Goal: Use online tool/utility: Utilize a website feature to perform a specific function

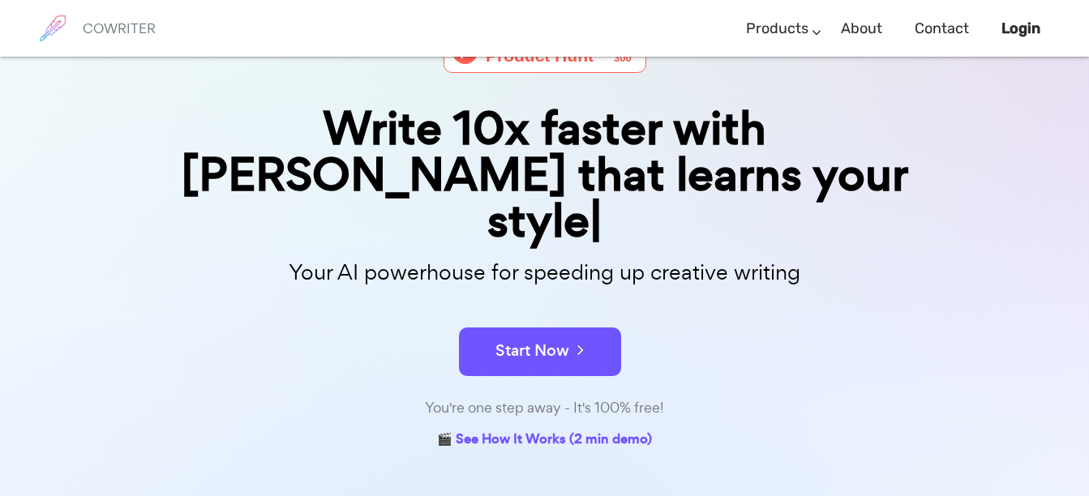
scroll to position [114, 0]
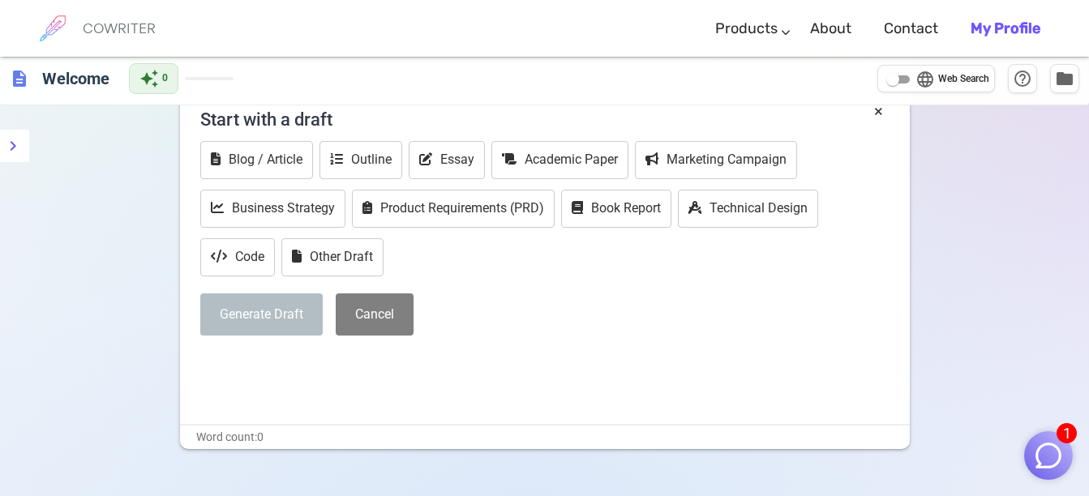
scroll to position [43, 0]
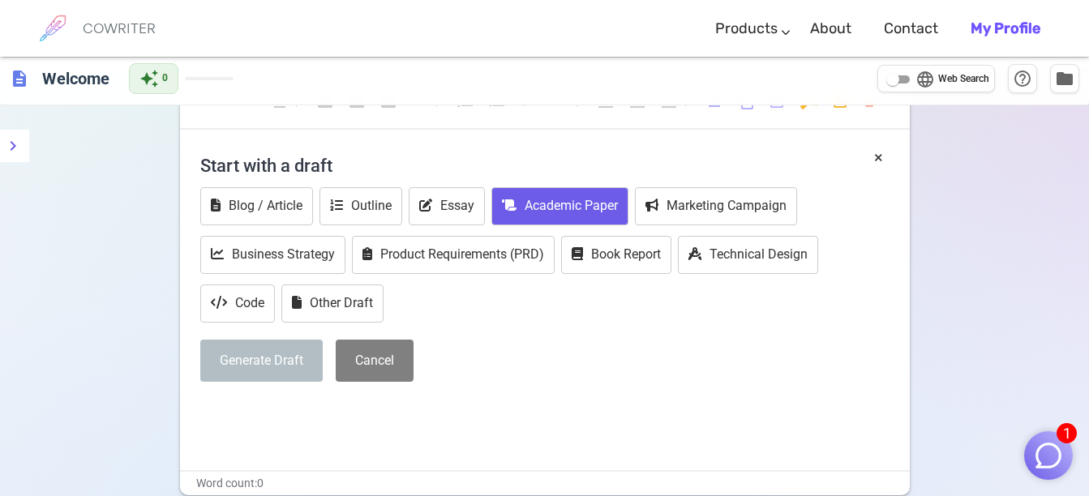
click at [563, 218] on button "Academic Paper" at bounding box center [559, 206] width 137 height 38
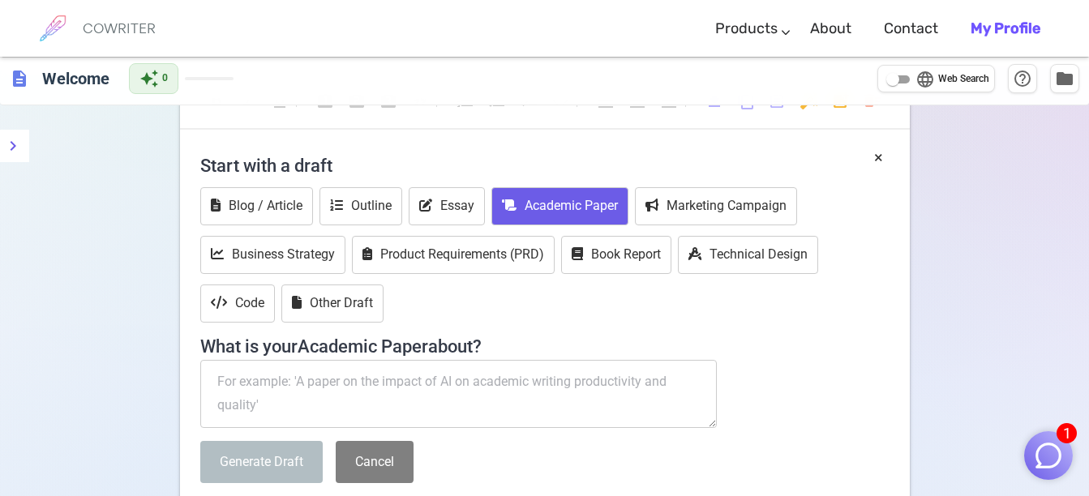
click at [400, 382] on textarea at bounding box center [458, 394] width 517 height 68
paste textarea "Management of Myocardial Infarction Patient Undergoing Coronary Angiogram: A Ca…"
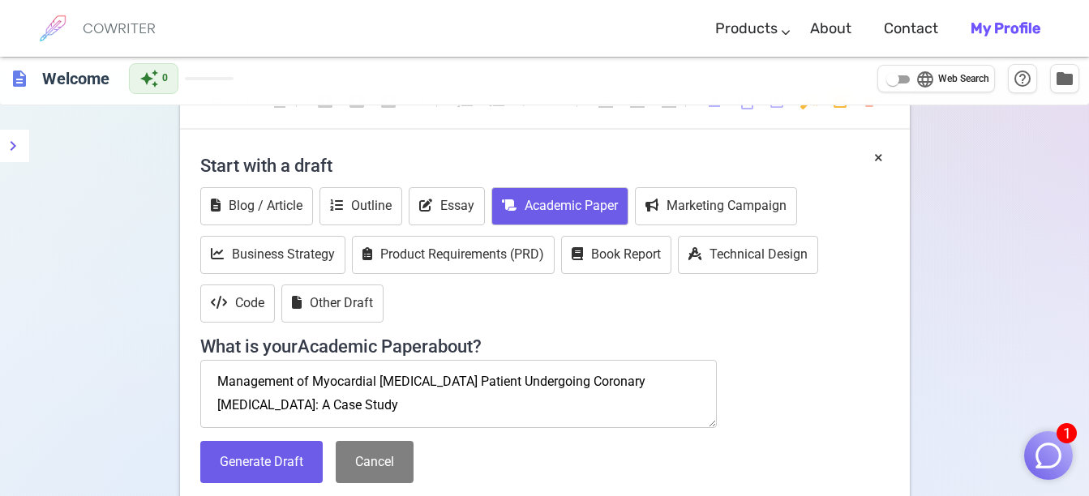
click at [431, 382] on textarea "Management of Myocardial Infarction Patient Undergoing Coronary Angiogram: A Ca…" at bounding box center [458, 394] width 517 height 68
click at [358, 415] on textarea "Management of Myocardial Infarction ICU Patient Undergoing Coronary Angiogram: …" at bounding box center [458, 394] width 517 height 68
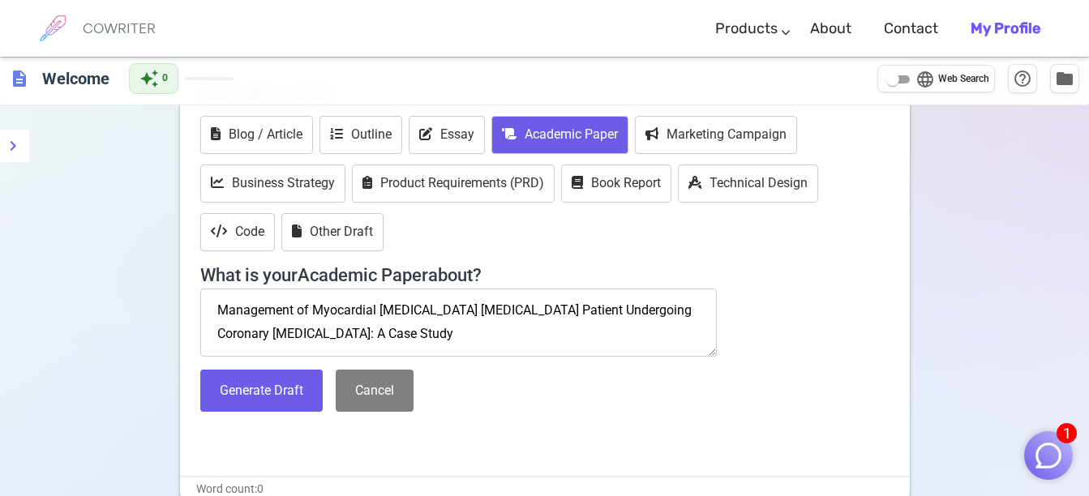
scroll to position [242, 0]
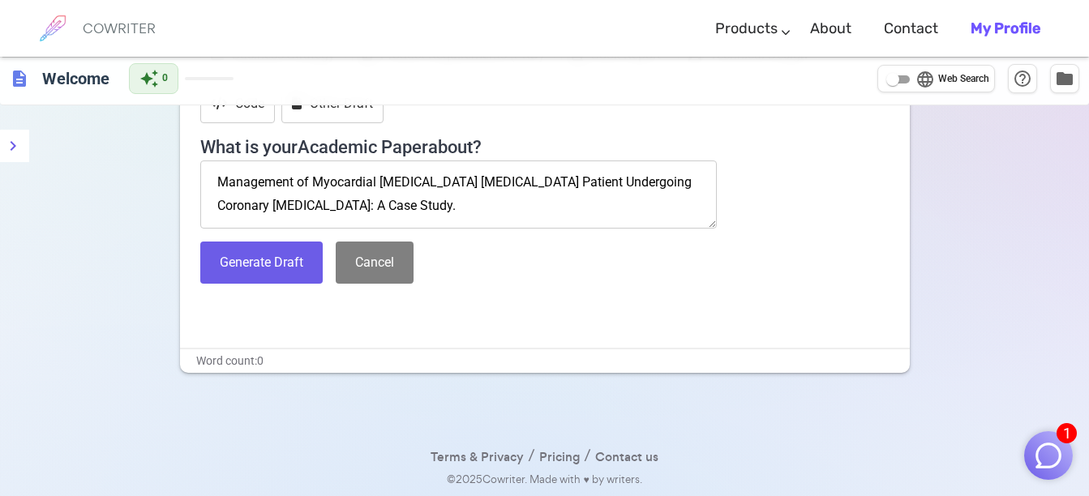
paste textarea "a patient is admitted to [MEDICAL_DATA] with an MI. the [MEDICAL_DATA] decided …"
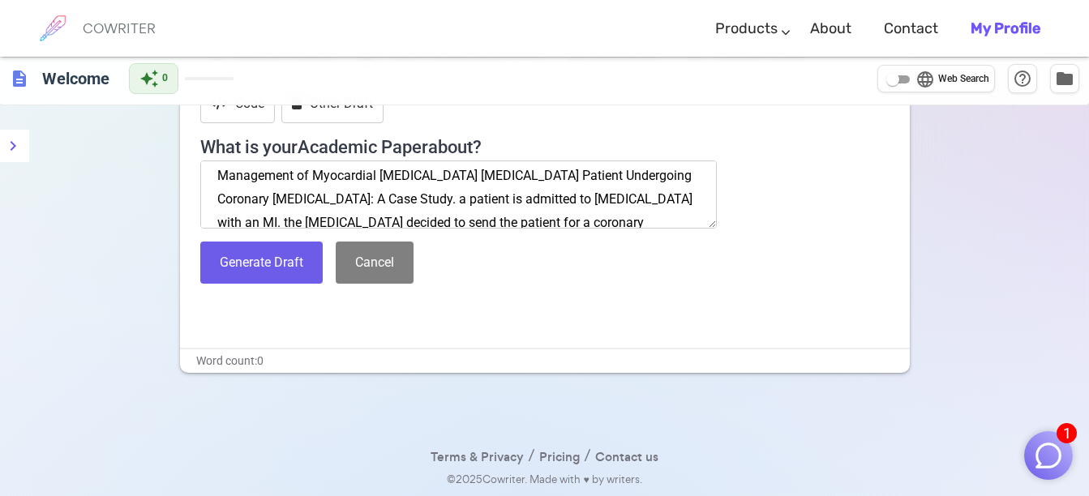
scroll to position [0, 0]
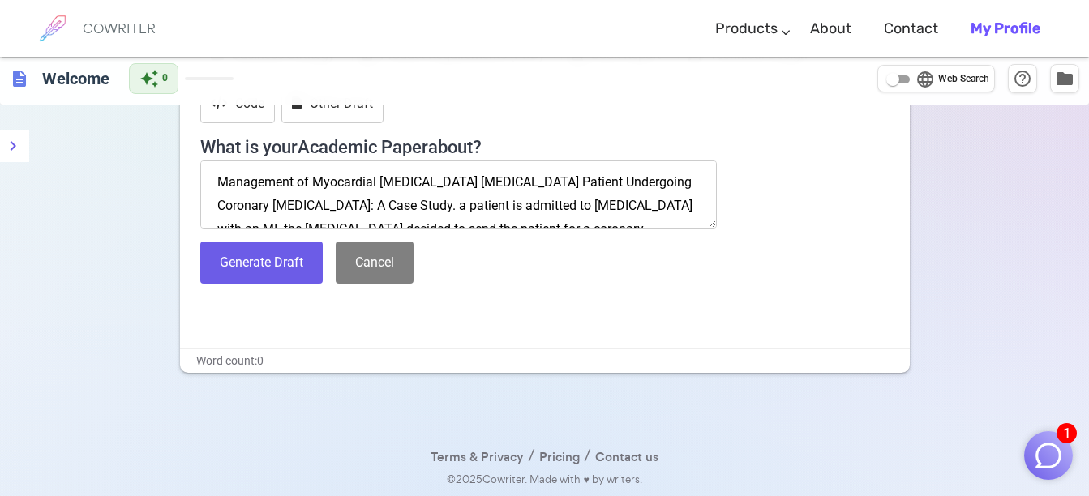
drag, startPoint x: 212, startPoint y: 166, endPoint x: 285, endPoint y: 199, distance: 79.8
click at [285, 199] on textarea "Management of Myocardial Infarction ICU Patient Undergoing Coronary Angiogram: …" at bounding box center [458, 195] width 517 height 68
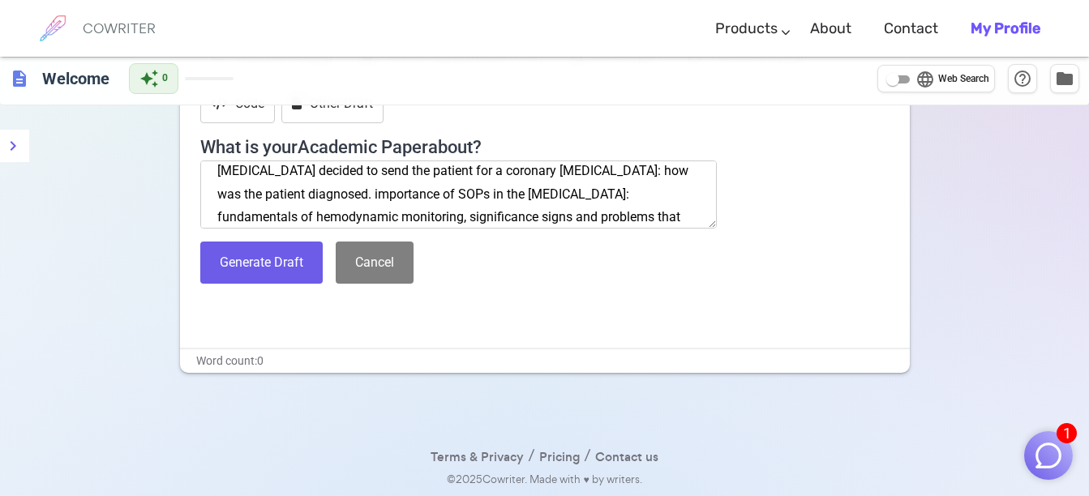
scroll to position [70, 0]
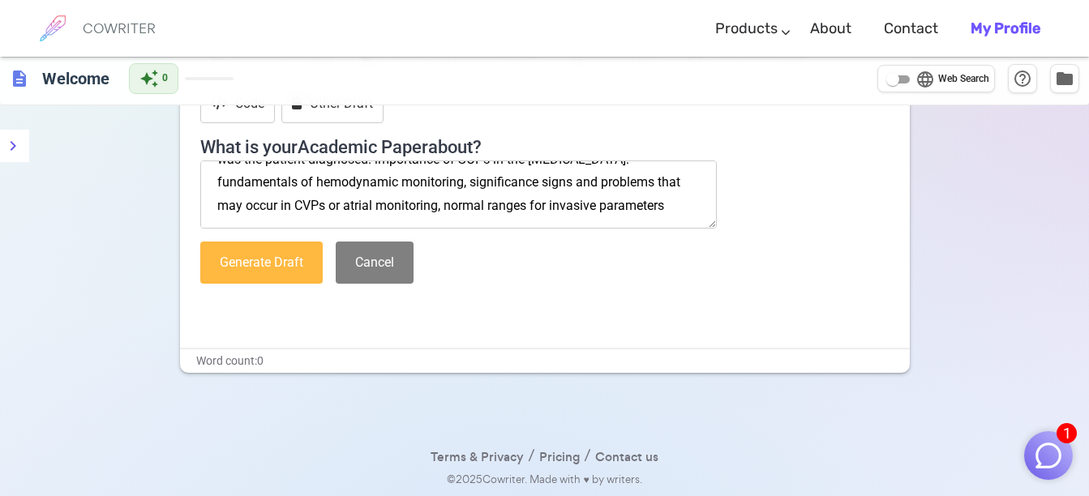
type textarea "A Case Study. a patient is admitted to icu with an MI. the cardiologist decided…"
click at [270, 272] on button "Generate Draft" at bounding box center [261, 263] width 122 height 43
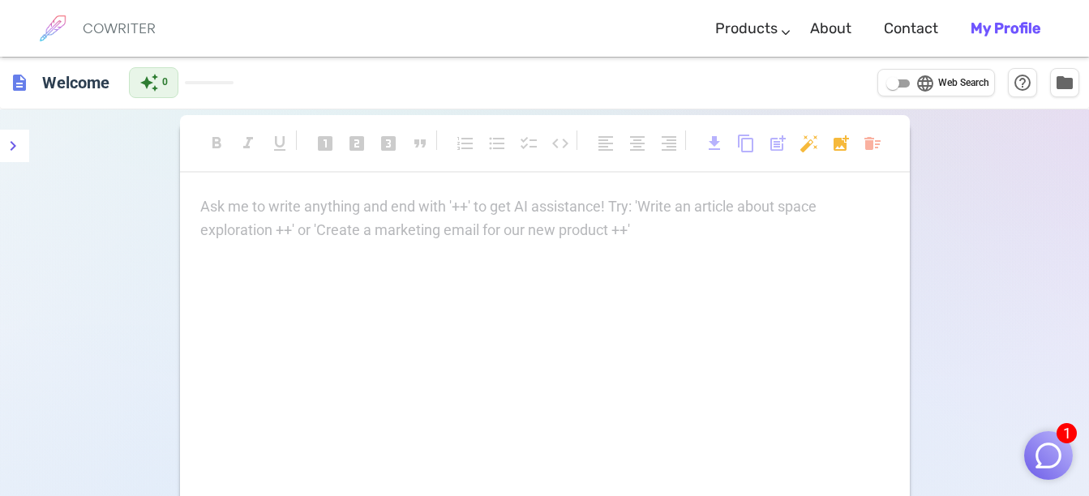
click at [285, 199] on p "Ask me to write anything and end with '++' to get AI assistance! Try: 'Write an…" at bounding box center [544, 207] width 689 height 24
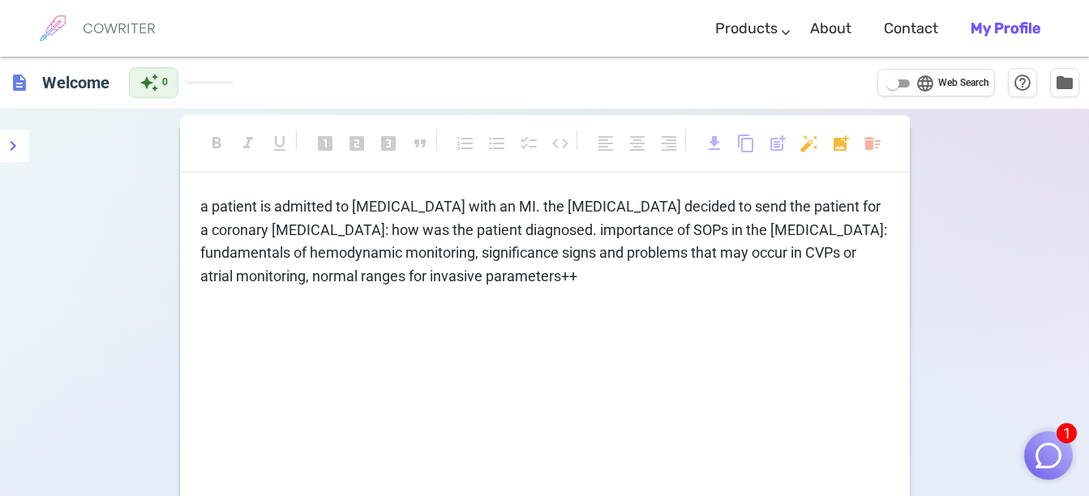
click at [200, 206] on span "a patient is admitted to [MEDICAL_DATA] with an MI. the [MEDICAL_DATA] decided …" at bounding box center [545, 241] width 690 height 87
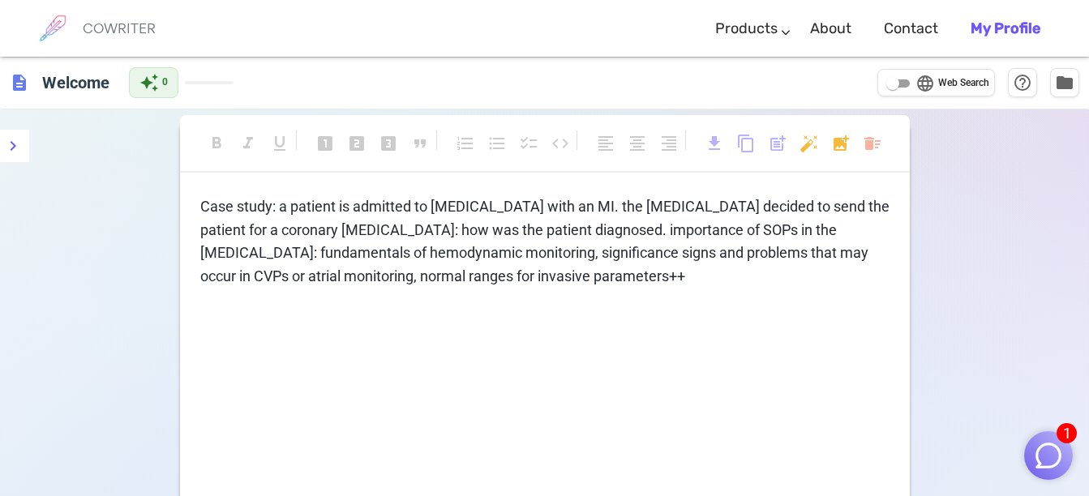
click at [336, 230] on span "Case study: a patient is admitted to [MEDICAL_DATA] with an MI. the [MEDICAL_DA…" at bounding box center [546, 241] width 692 height 87
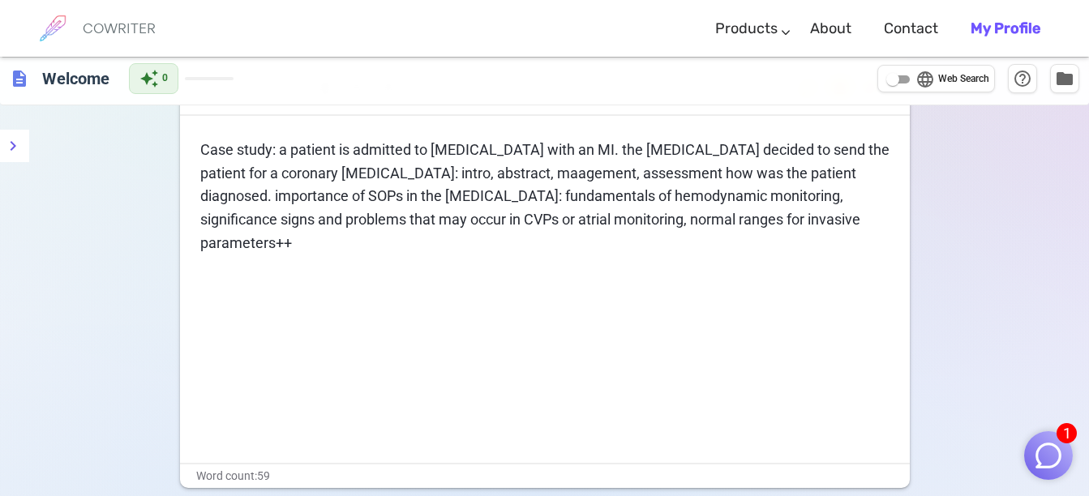
scroll to position [46, 0]
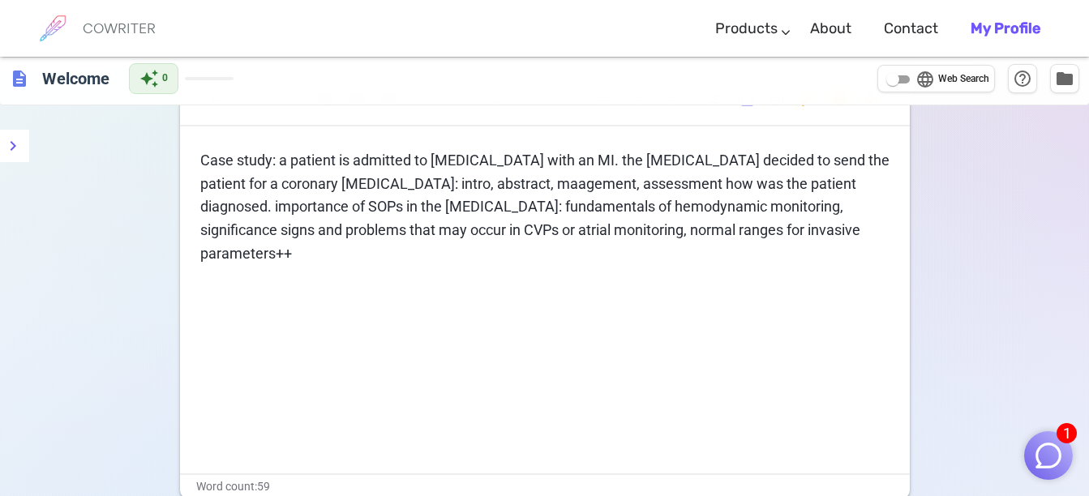
click at [739, 225] on p "Case study: a patient is admitted to [MEDICAL_DATA] with an MI. the [MEDICAL_DA…" at bounding box center [544, 207] width 689 height 117
click at [901, 78] on input "language Web Search" at bounding box center [892, 79] width 58 height 19
checkbox input "true"
click at [20, 145] on icon "menu" at bounding box center [12, 145] width 19 height 19
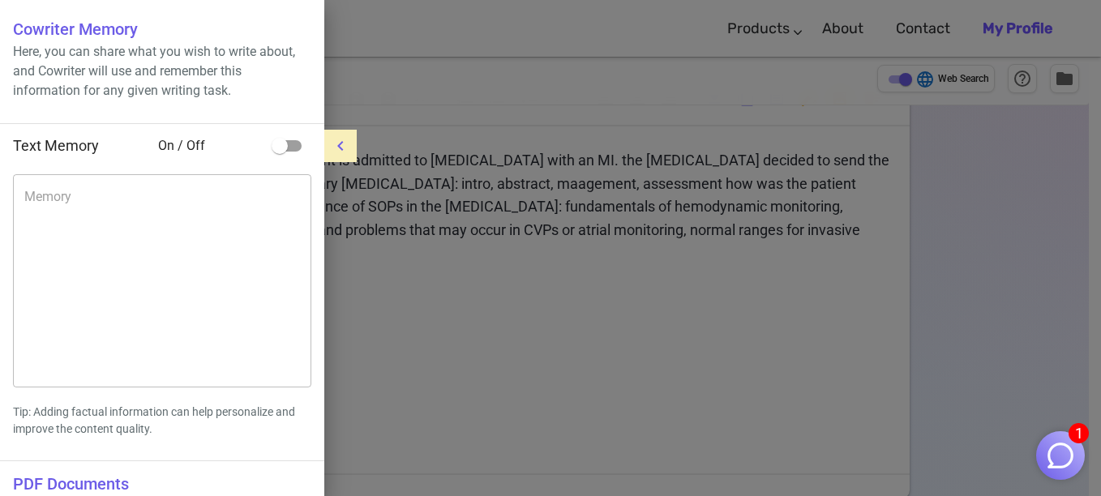
click at [333, 151] on icon "menu" at bounding box center [340, 145] width 19 height 19
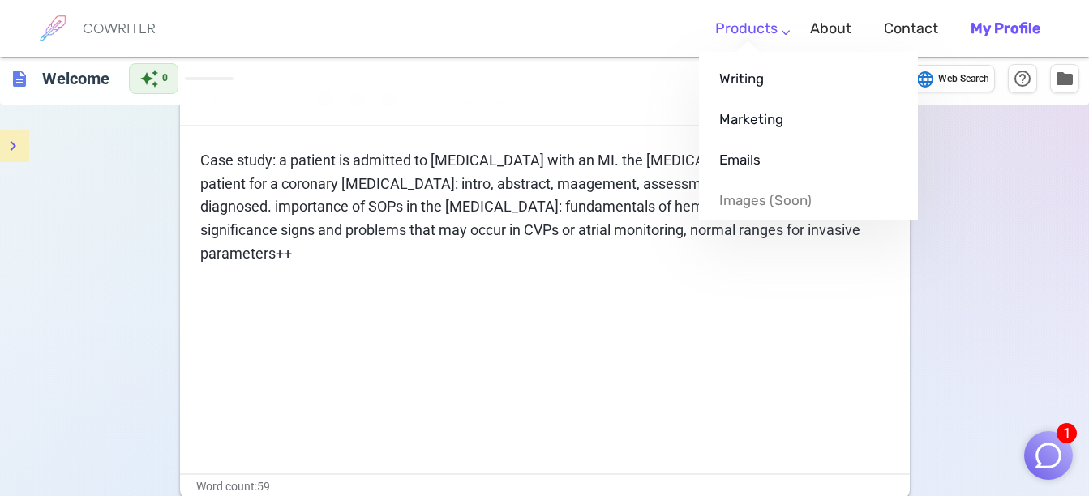
click at [777, 29] on link "Products" at bounding box center [746, 29] width 62 height 48
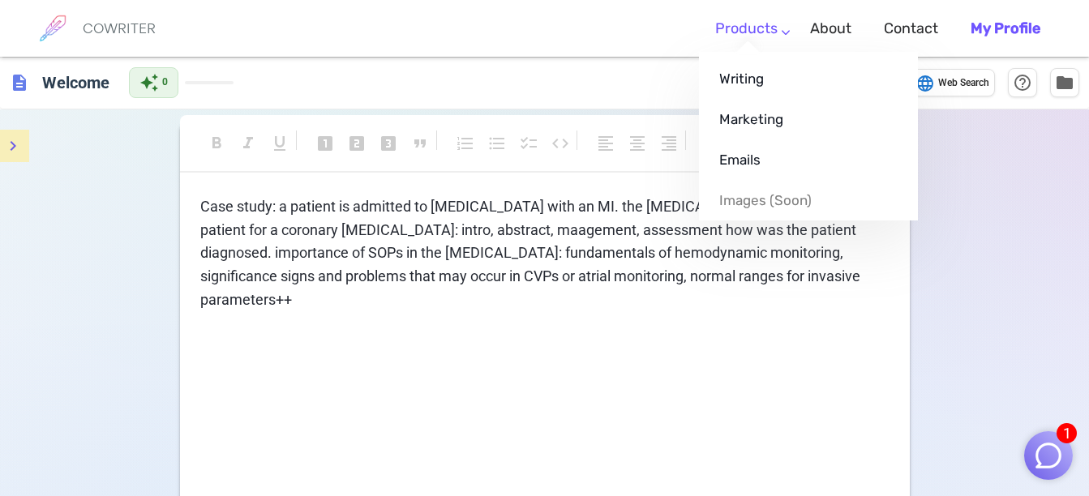
click at [777, 29] on link "Products" at bounding box center [746, 29] width 62 height 48
click at [777, 30] on link "Products" at bounding box center [746, 29] width 62 height 48
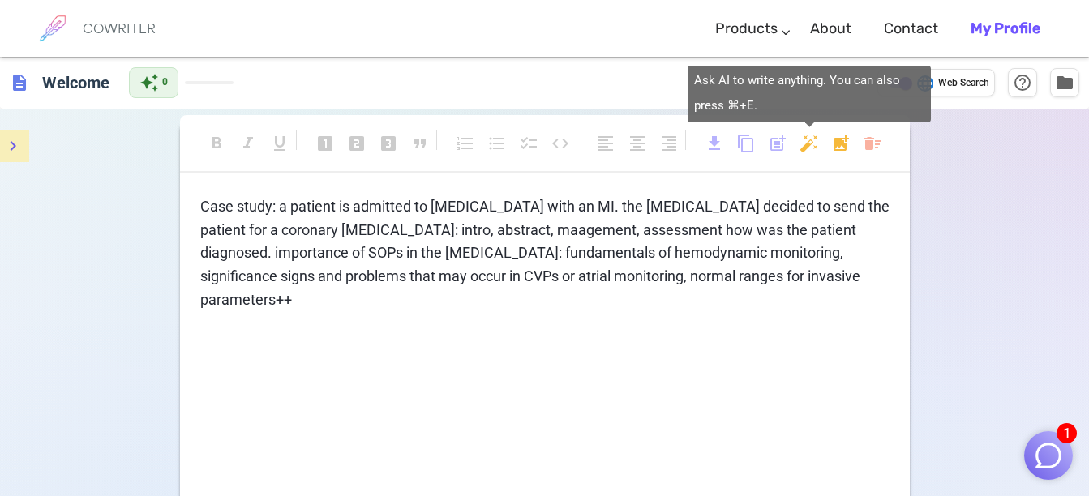
click at [803, 142] on body "1 COWRITER Products Writing Marketing Emails Images (soon) About Contact My Pro…" at bounding box center [544, 334] width 1089 height 668
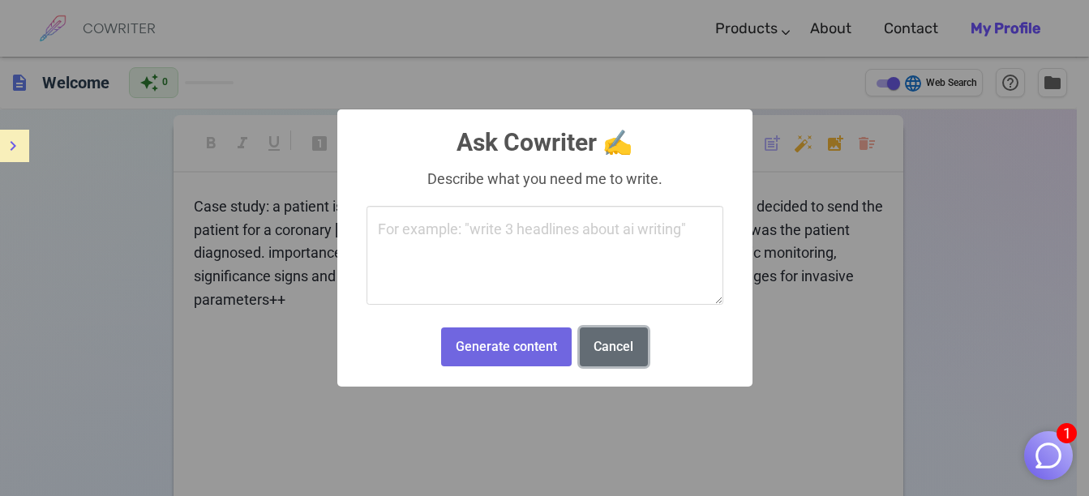
drag, startPoint x: 480, startPoint y: 223, endPoint x: 589, endPoint y: 353, distance: 169.8
click at [589, 353] on button "Cancel" at bounding box center [614, 348] width 68 height 40
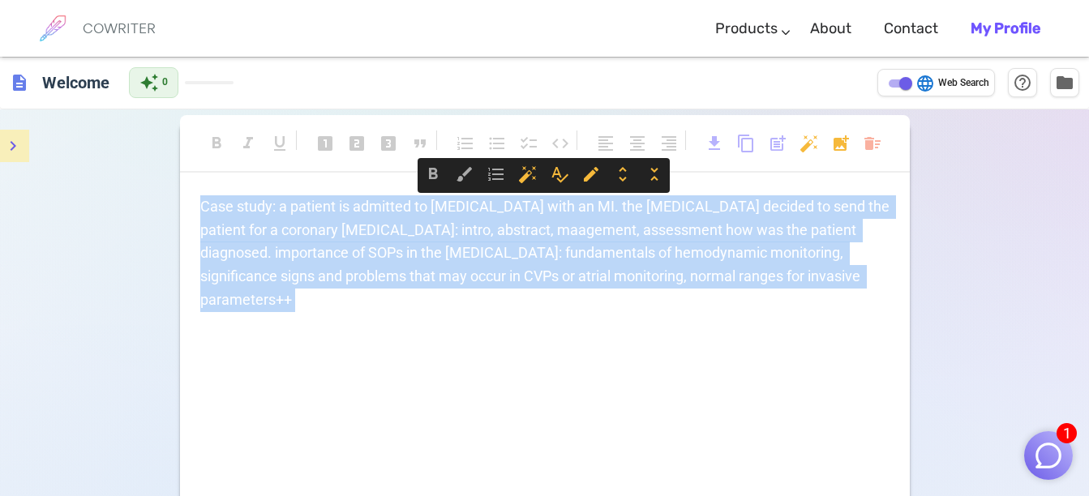
drag, startPoint x: 201, startPoint y: 206, endPoint x: 670, endPoint y: 302, distance: 478.2
click at [670, 302] on div "Case study: a patient is admitted to [MEDICAL_DATA] with an MI. the [MEDICAL_DA…" at bounding box center [544, 268] width 689 height 147
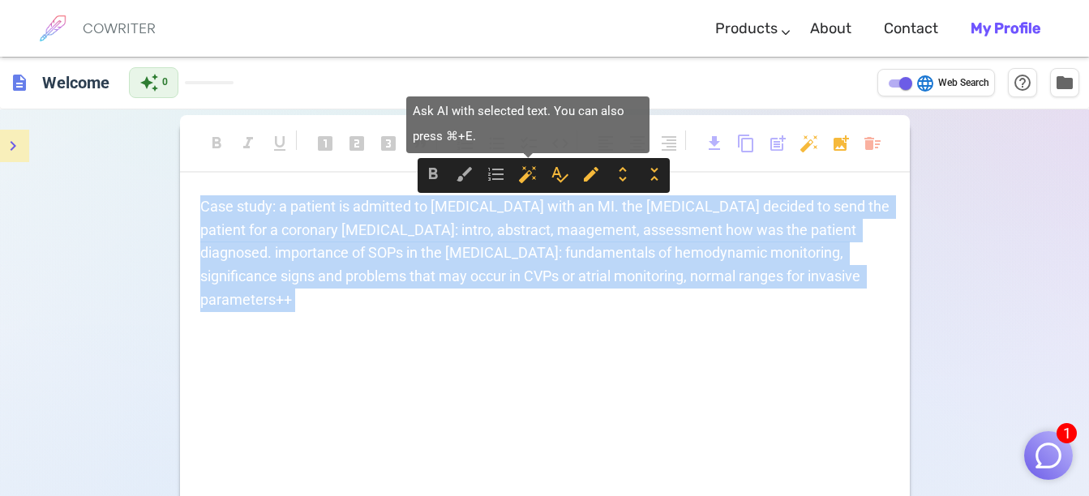
click at [520, 176] on span "auto_fix_high" at bounding box center [527, 174] width 19 height 19
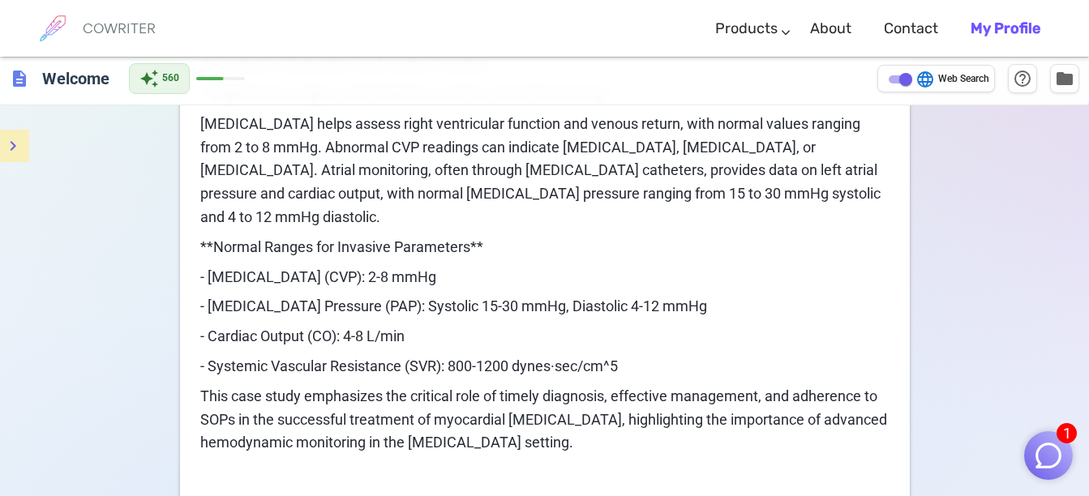
scroll to position [1214, 0]
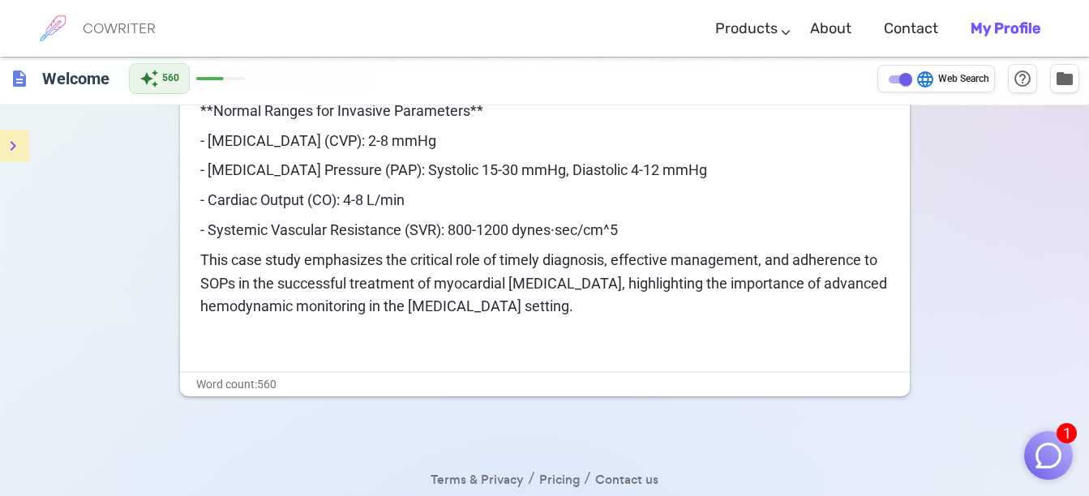
drag, startPoint x: 611, startPoint y: 302, endPoint x: 948, endPoint y: 273, distance: 338.5
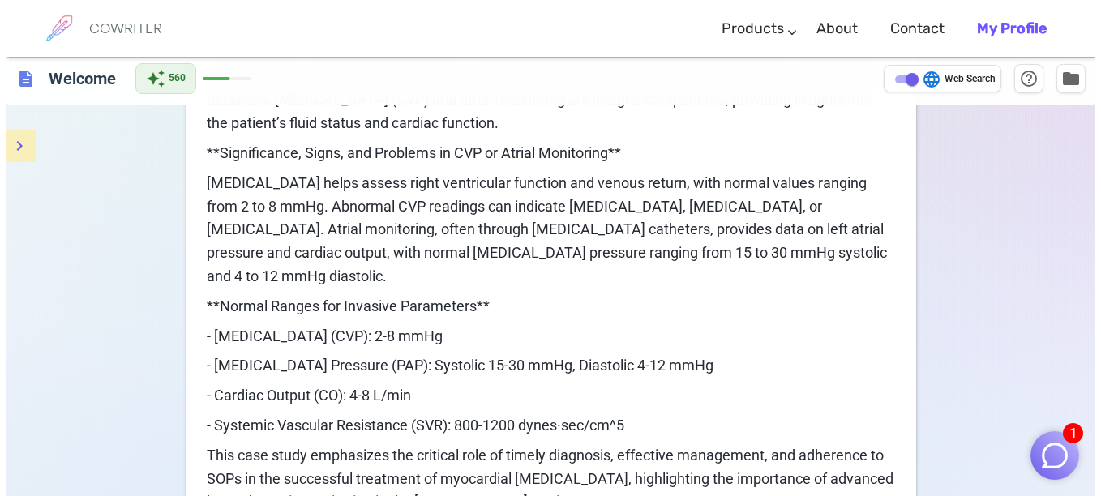
scroll to position [1017, 0]
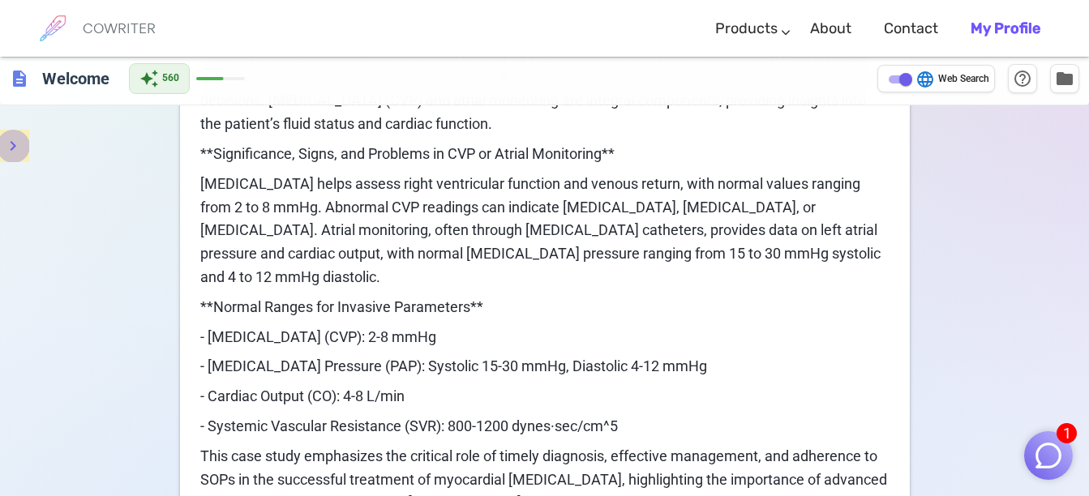
click at [11, 145] on icon "menu" at bounding box center [12, 145] width 19 height 19
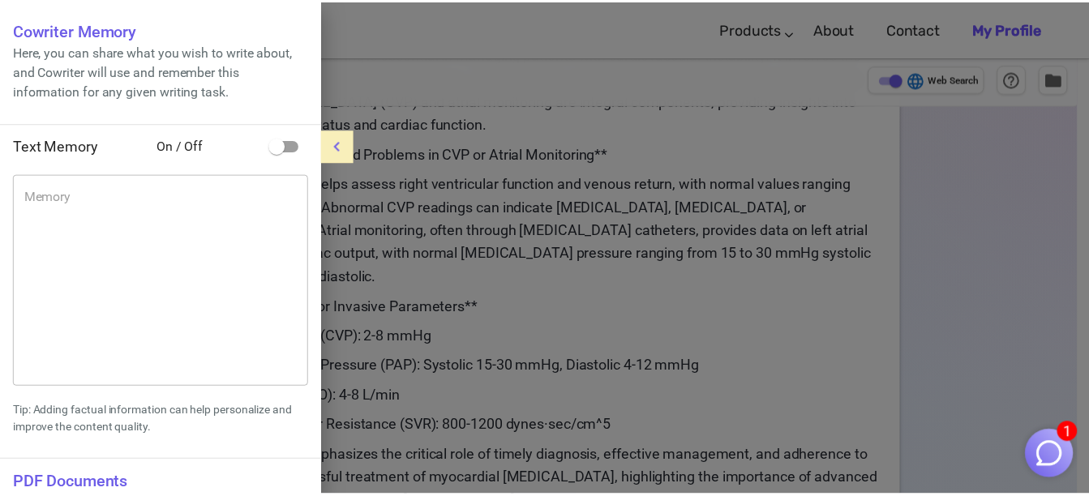
scroll to position [113, 0]
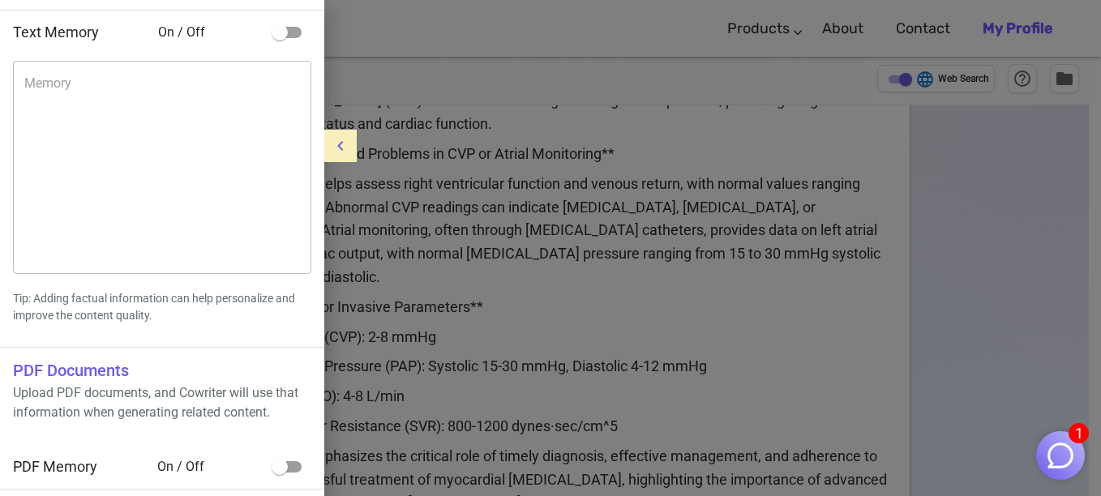
click at [337, 139] on icon "menu" at bounding box center [340, 145] width 19 height 19
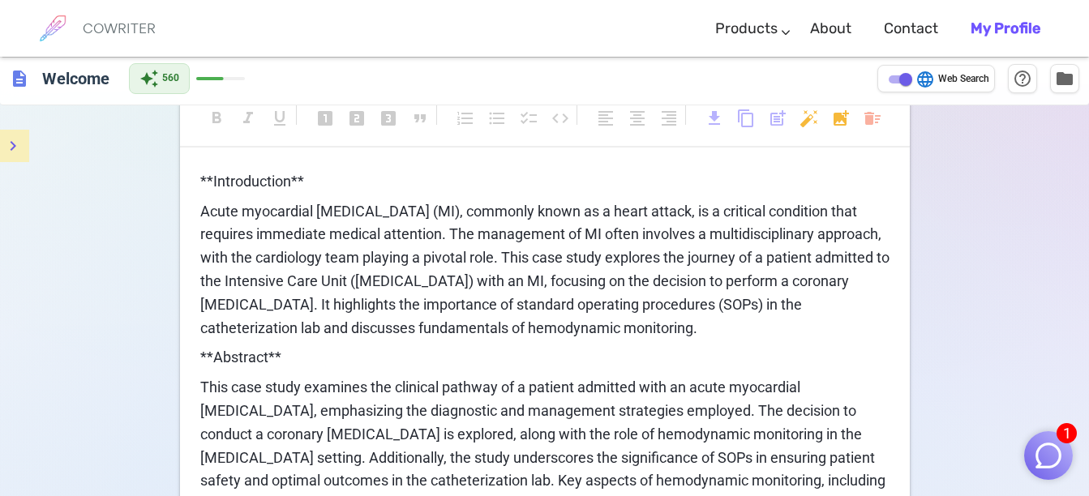
scroll to position [0, 0]
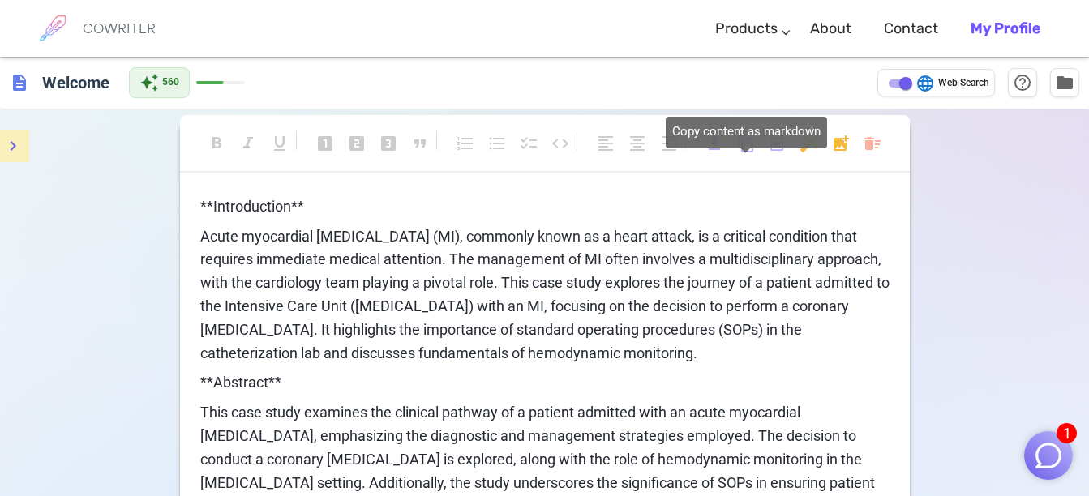
click at [743, 143] on span "content_copy" at bounding box center [745, 143] width 19 height 19
click at [748, 148] on span "content_copy" at bounding box center [745, 143] width 19 height 19
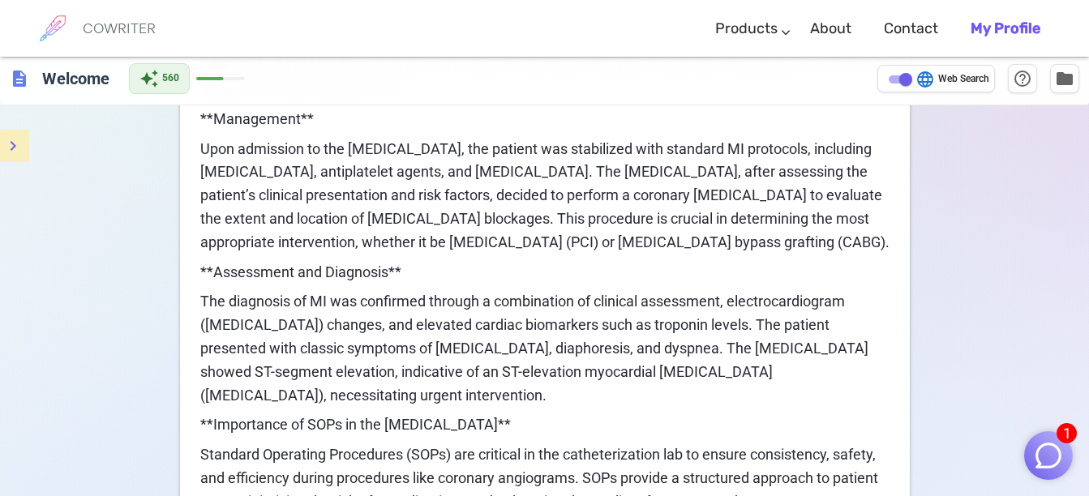
scroll to position [470, 0]
